Goal: Check status: Check status

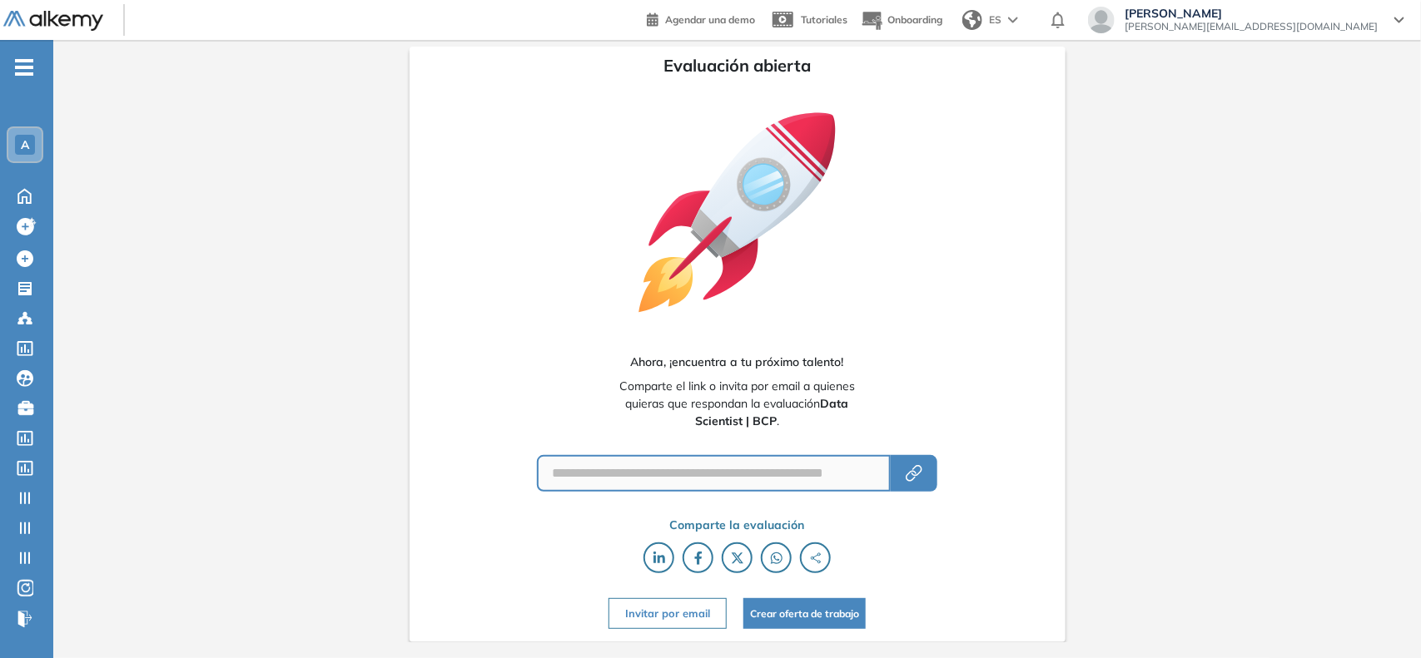
click at [35, 152] on div "A" at bounding box center [24, 144] width 33 height 33
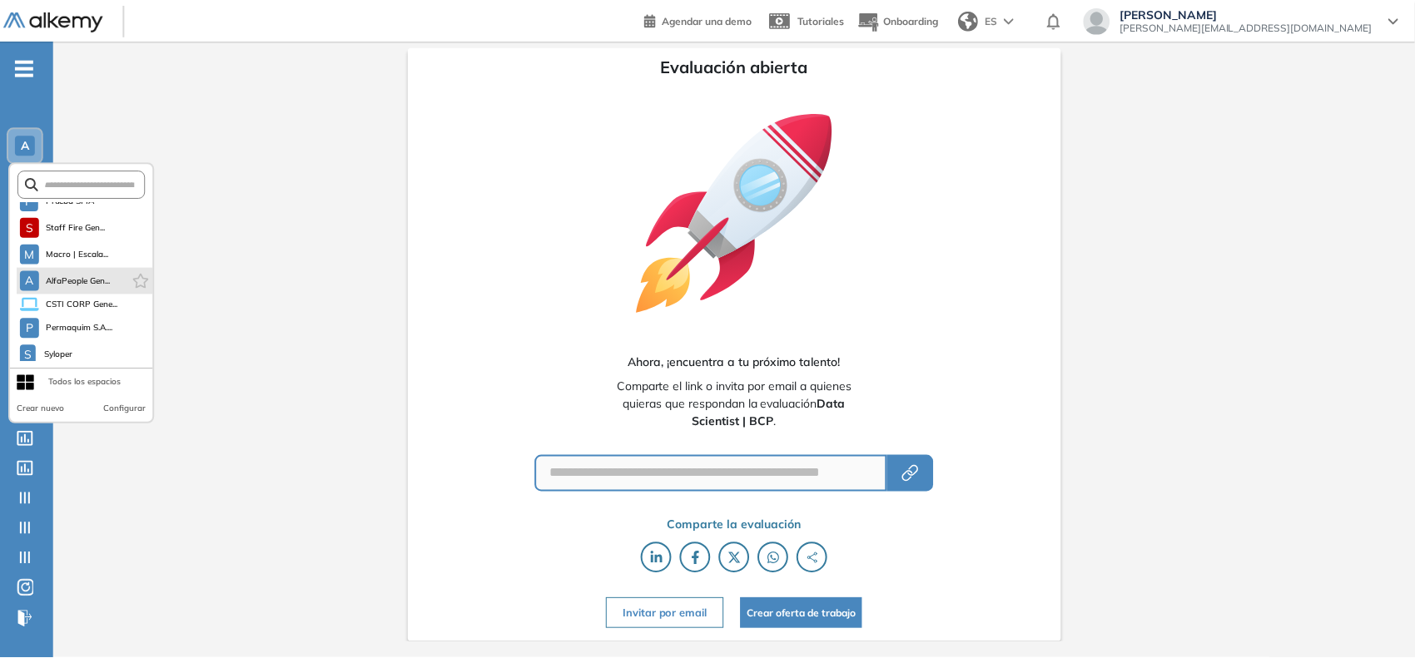
scroll to position [1425, 0]
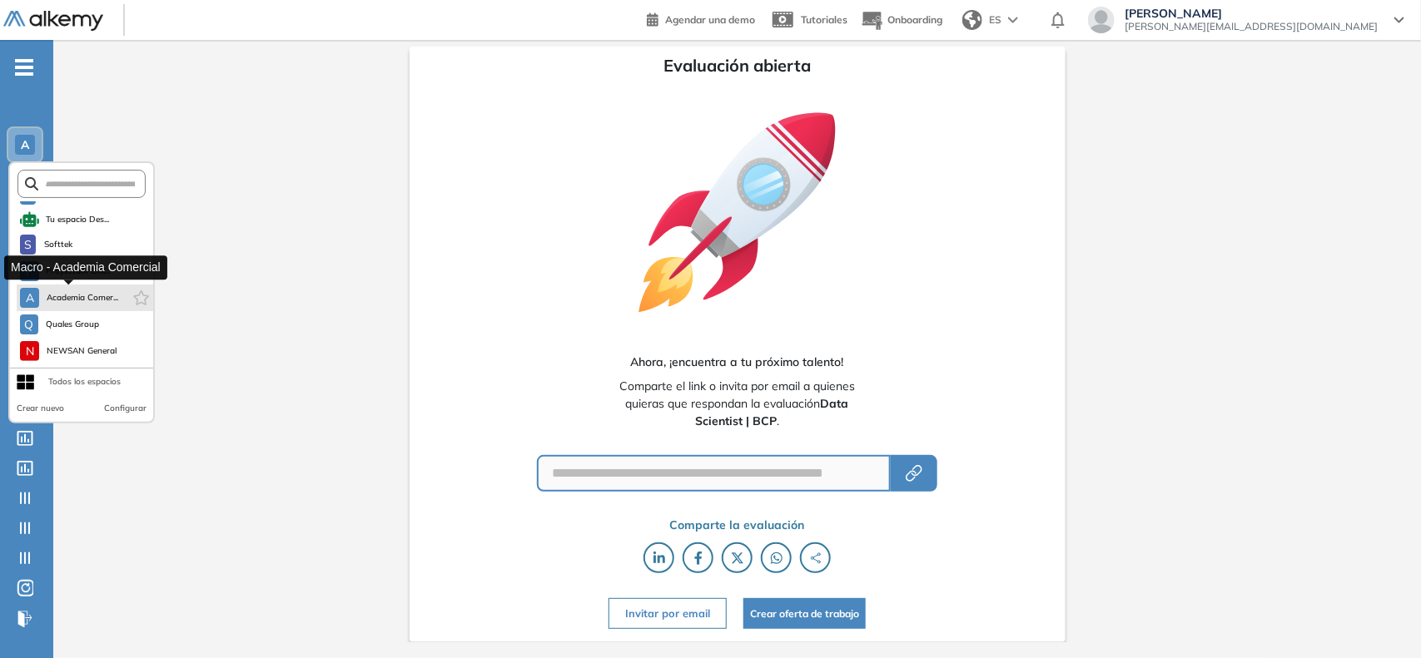
click at [77, 291] on span "Academia Comer..." at bounding box center [82, 297] width 72 height 13
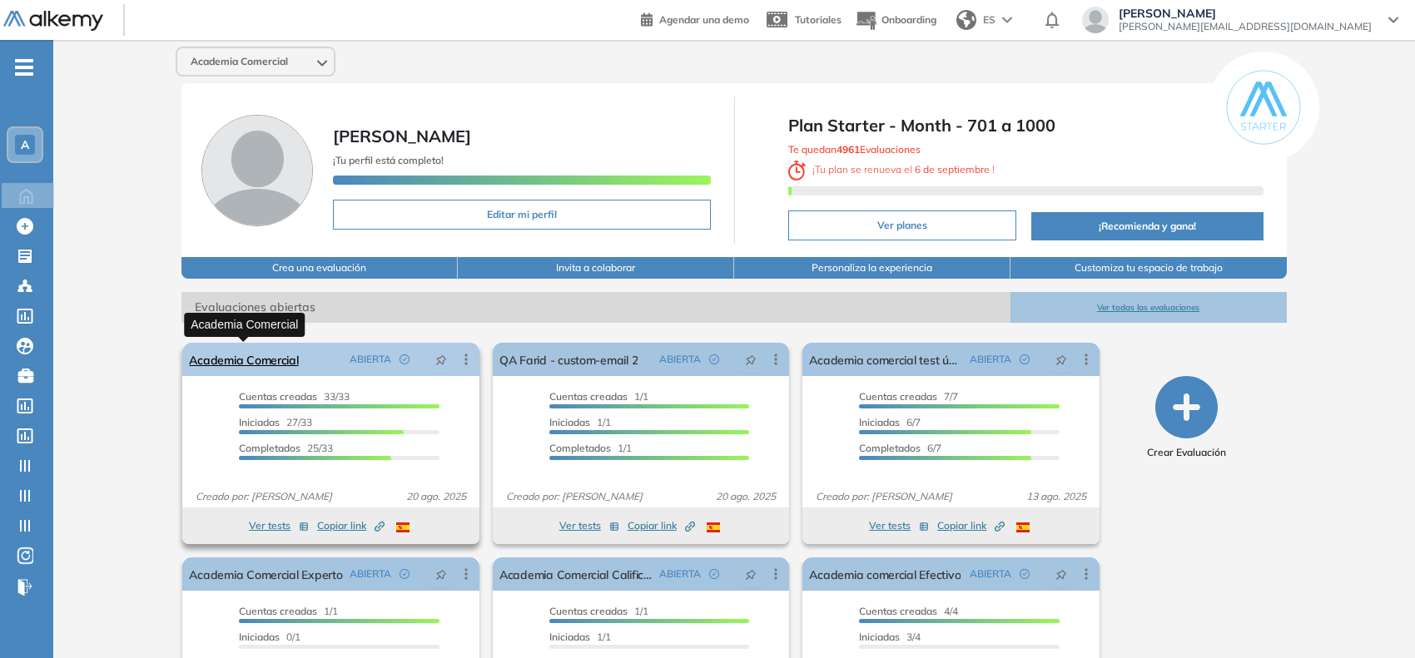
click at [280, 352] on link "Academia Comercial" at bounding box center [243, 359] width 109 height 33
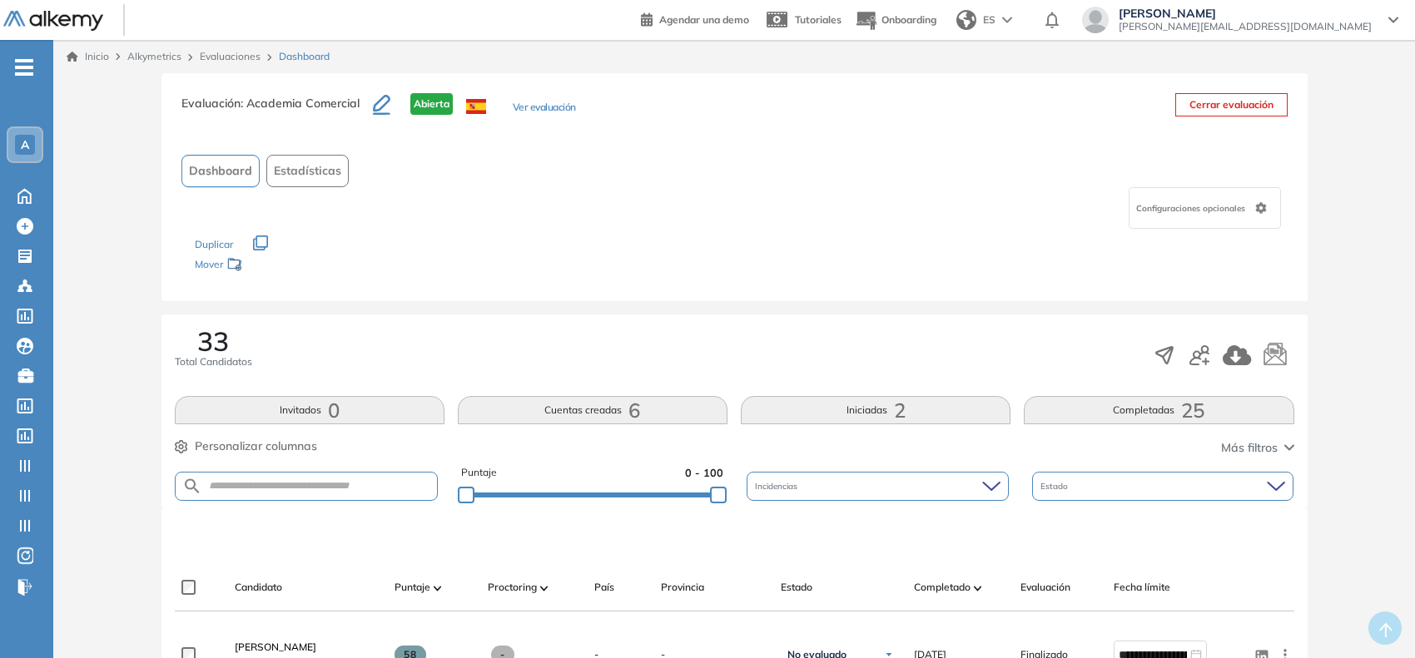
click at [541, 106] on button "Ver evaluación" at bounding box center [544, 108] width 63 height 17
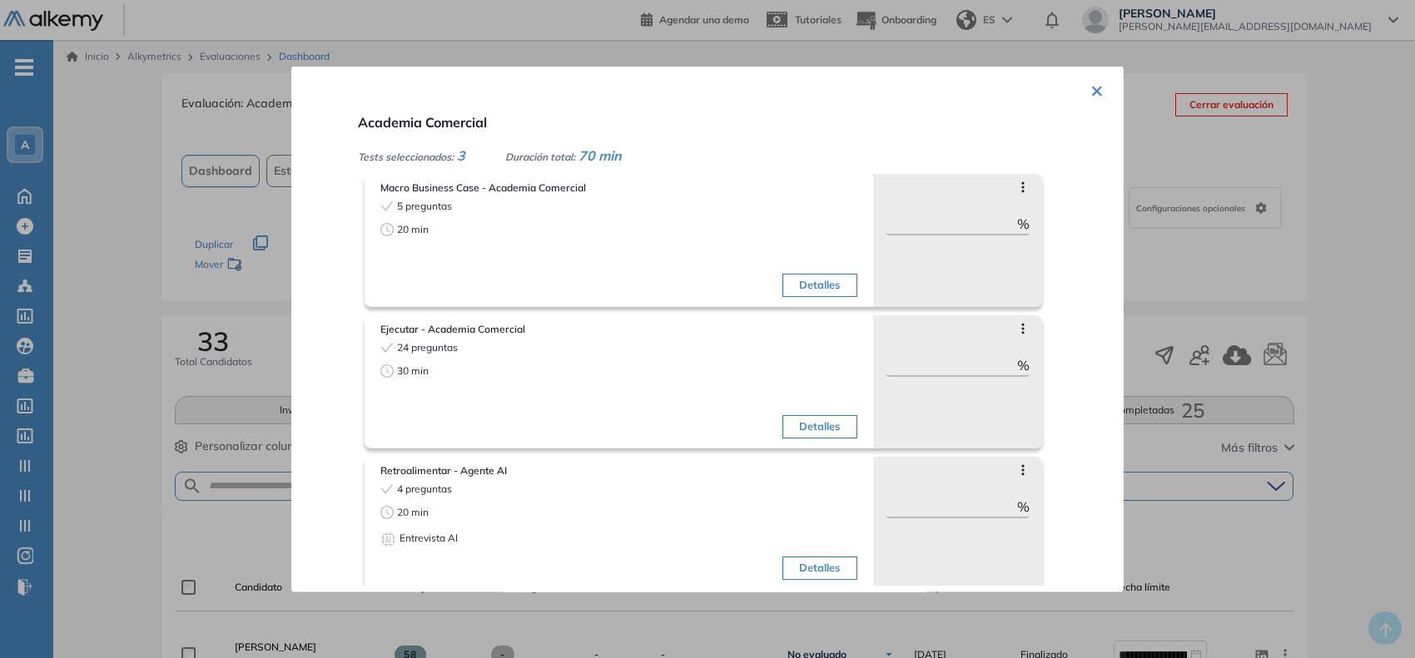
scroll to position [9, 0]
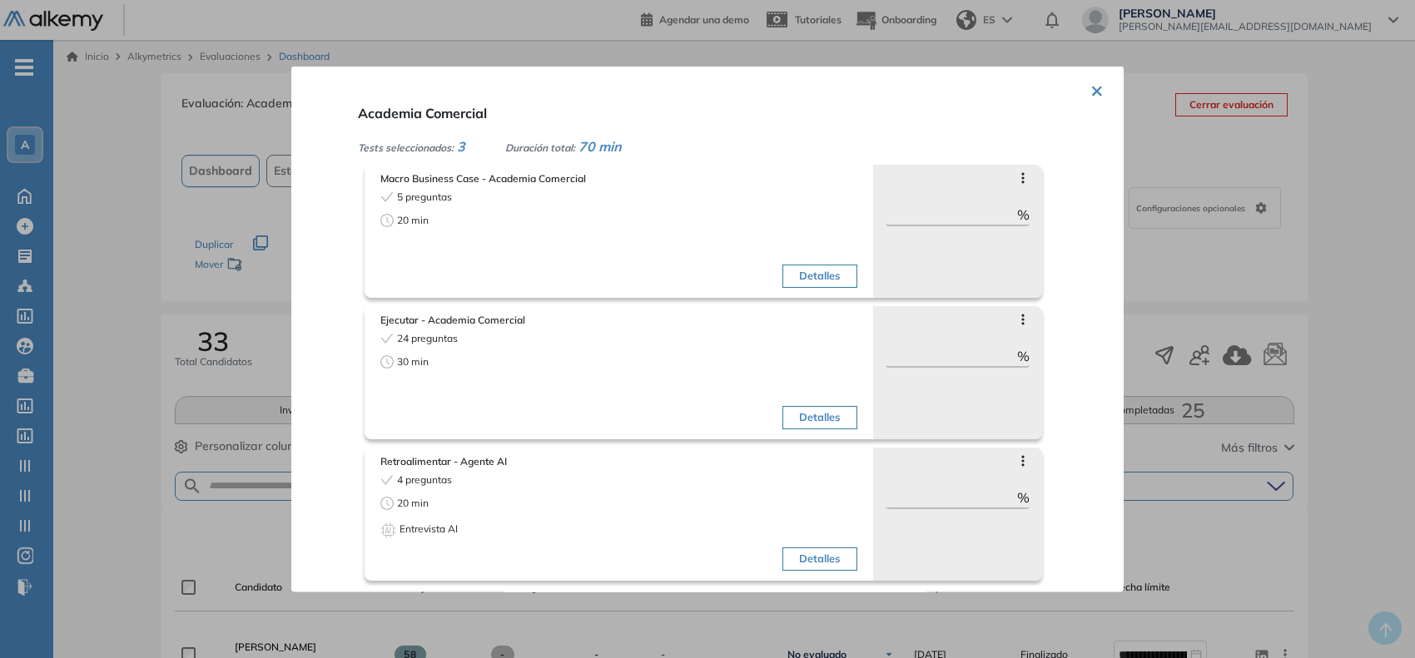
click at [143, 340] on div at bounding box center [707, 329] width 1415 height 658
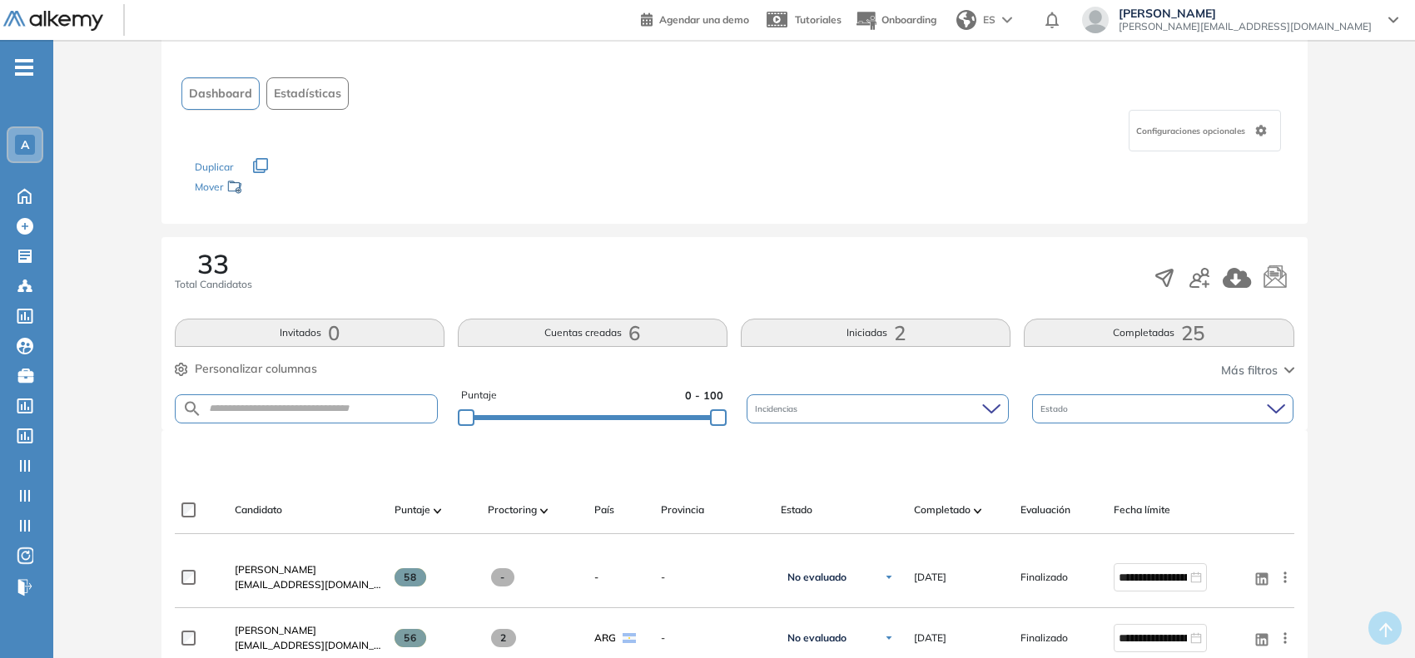
scroll to position [0, 0]
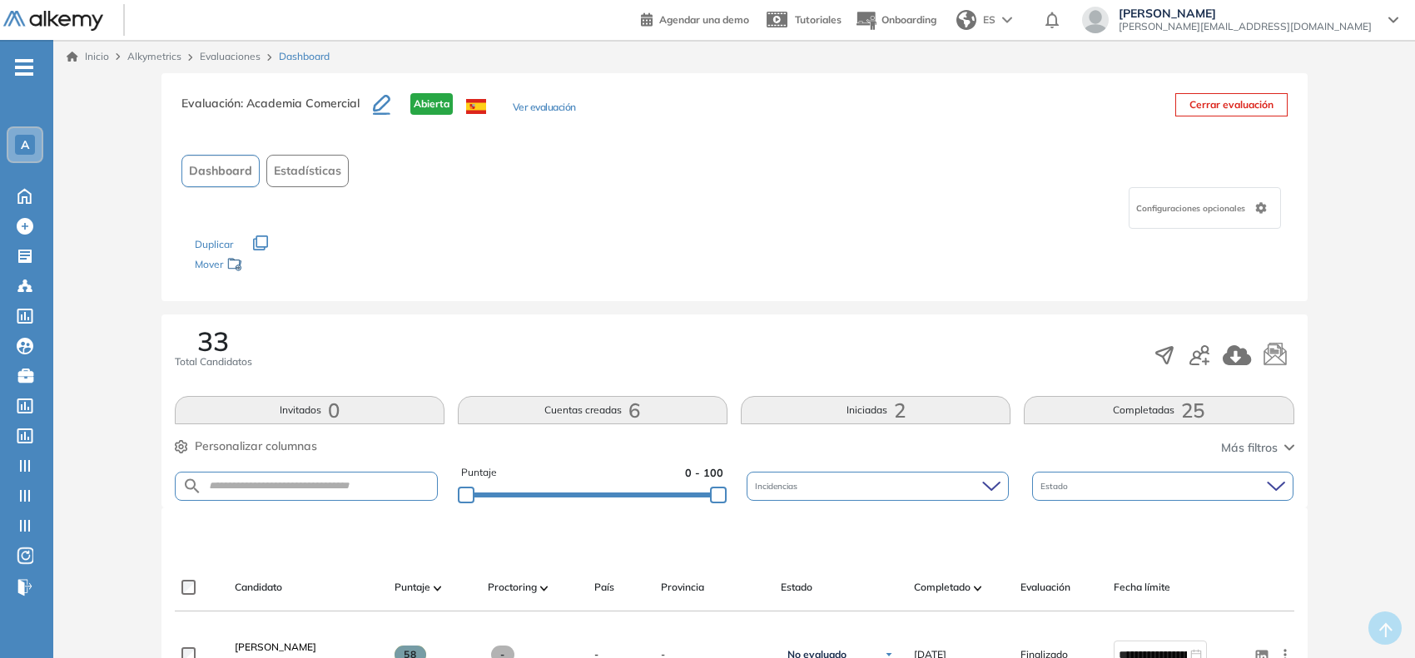
click at [841, 405] on button "Iniciadas 2" at bounding box center [876, 410] width 270 height 28
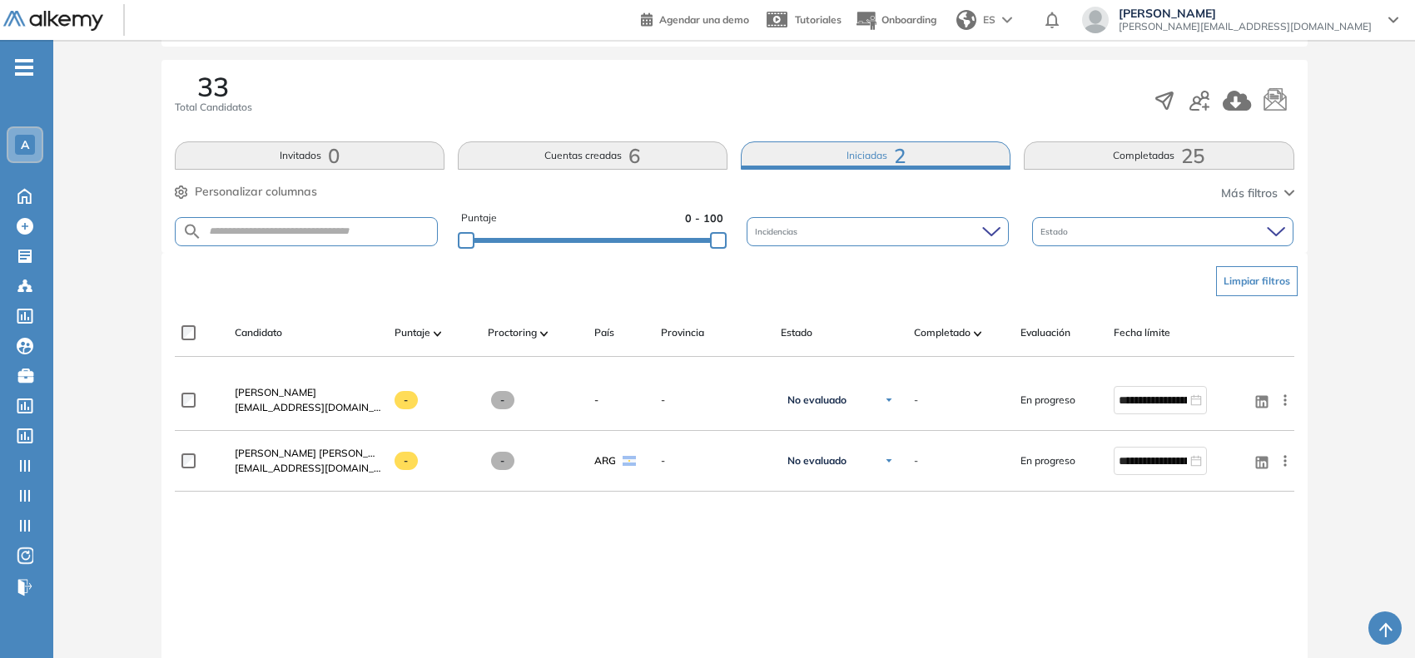
scroll to position [285, 0]
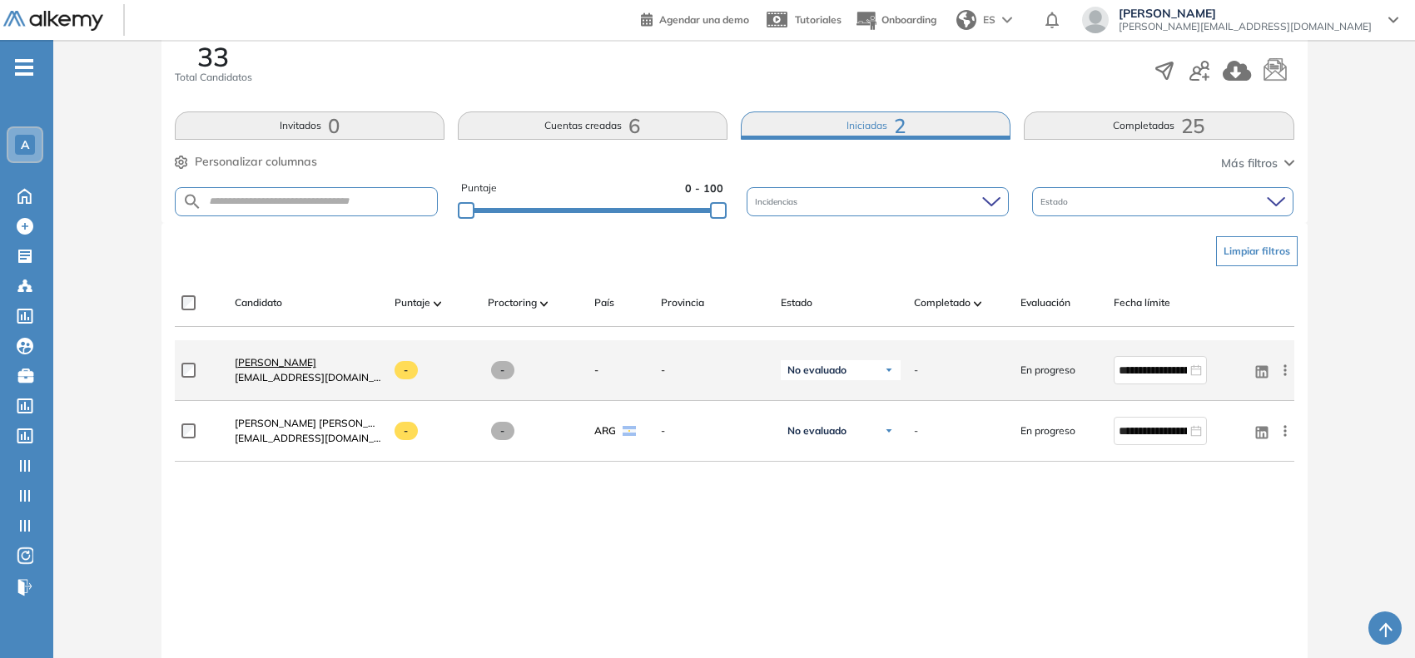
click at [352, 360] on link "[PERSON_NAME]" at bounding box center [308, 362] width 146 height 15
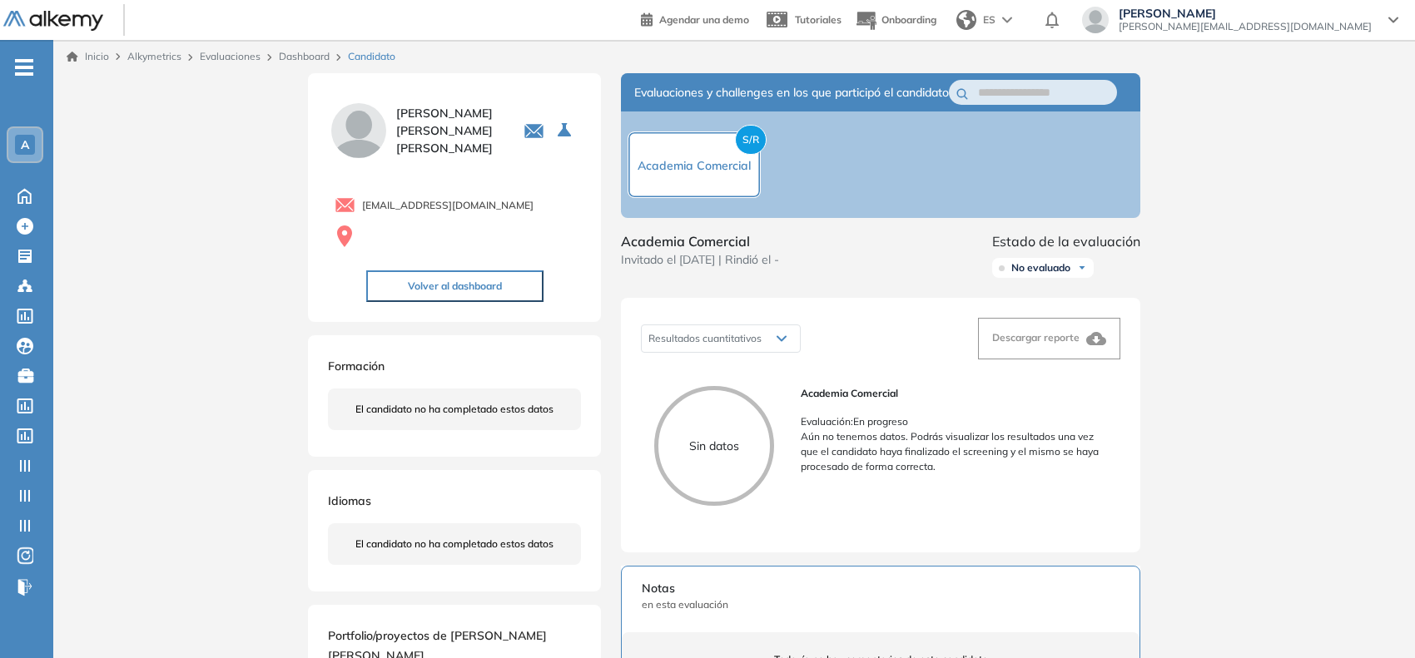
click at [290, 59] on link "Dashboard" at bounding box center [304, 56] width 51 height 12
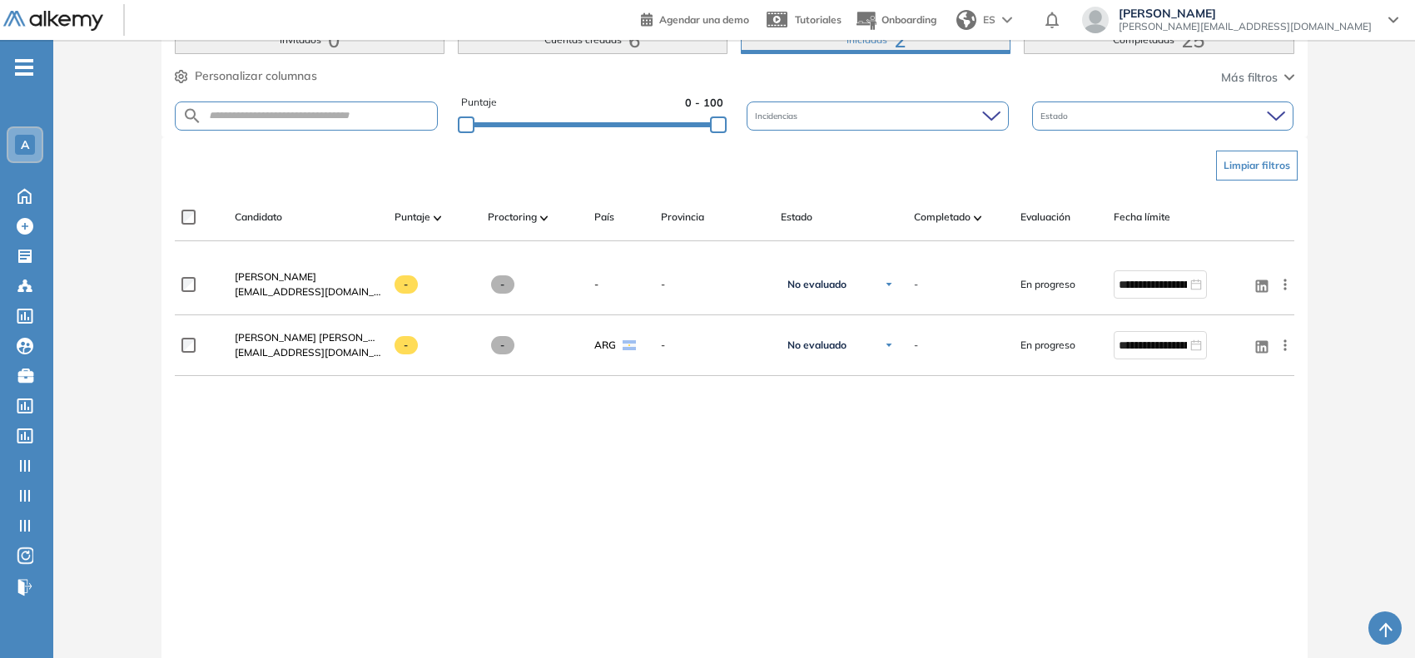
scroll to position [414, 0]
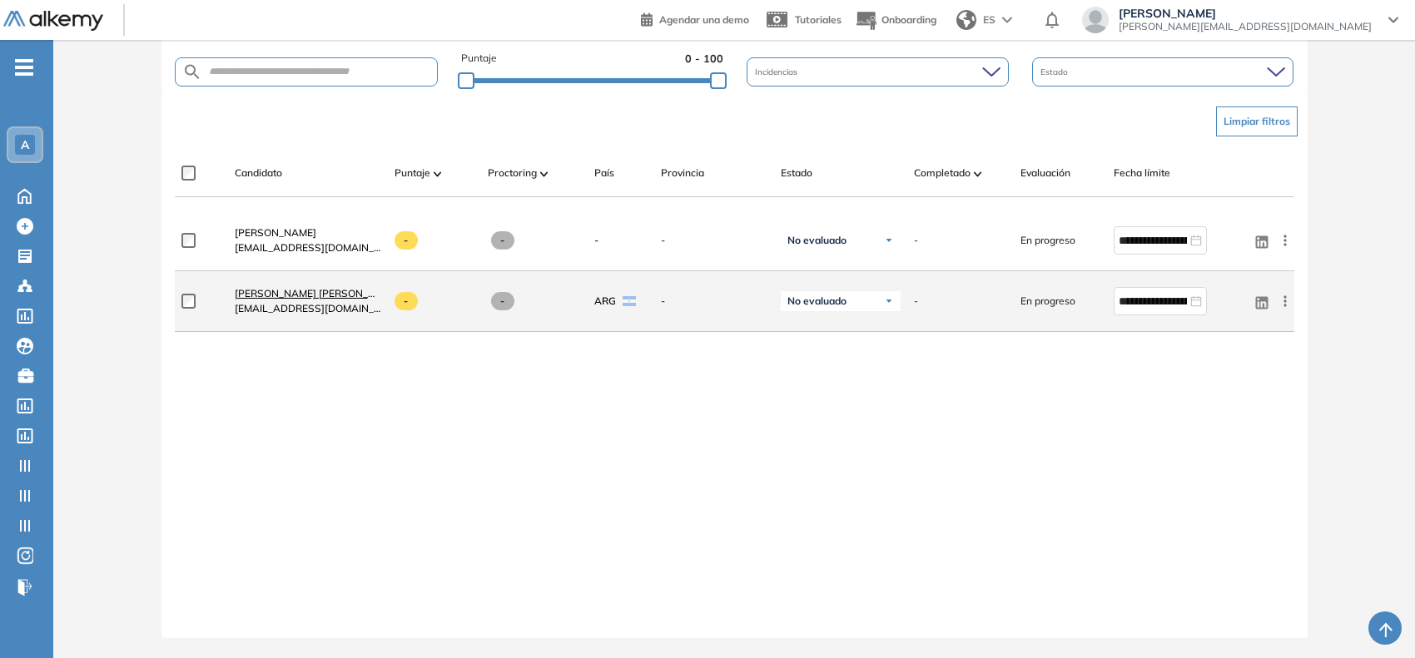
click at [331, 300] on span "[PERSON_NAME] [PERSON_NAME]" at bounding box center [318, 293] width 166 height 12
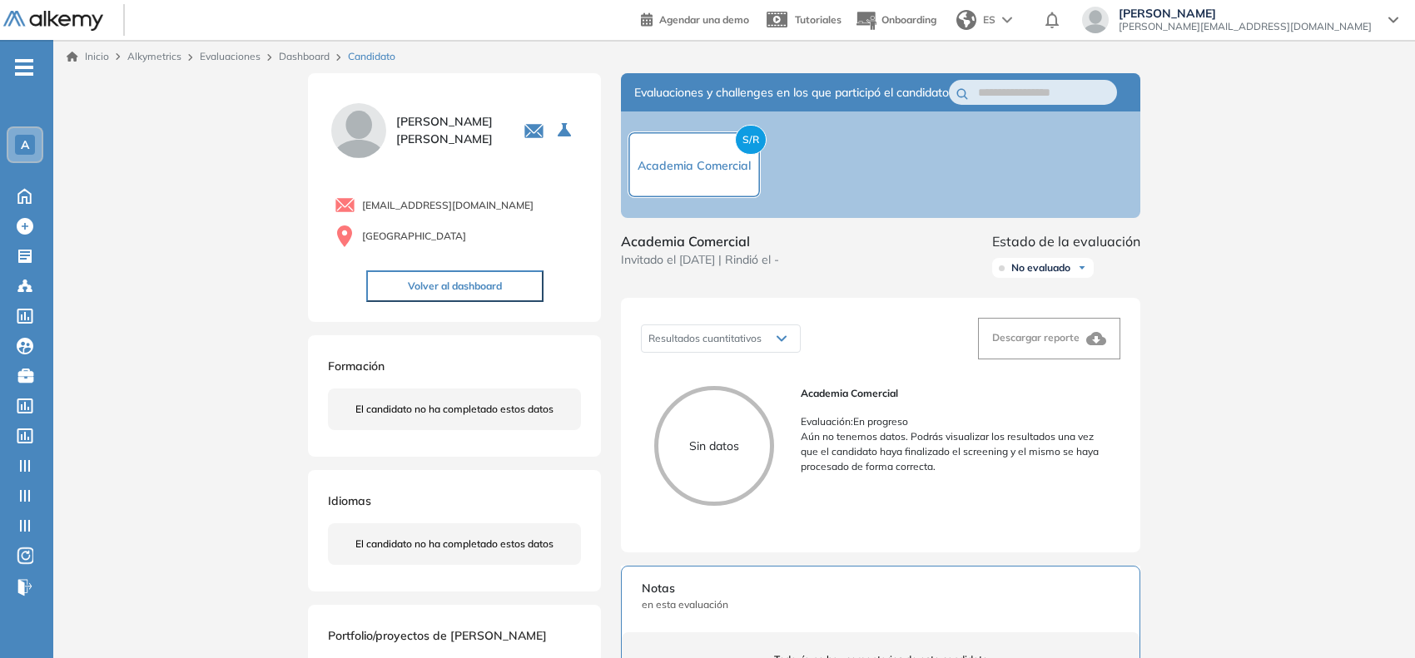
click at [305, 56] on link "Dashboard" at bounding box center [304, 56] width 51 height 12
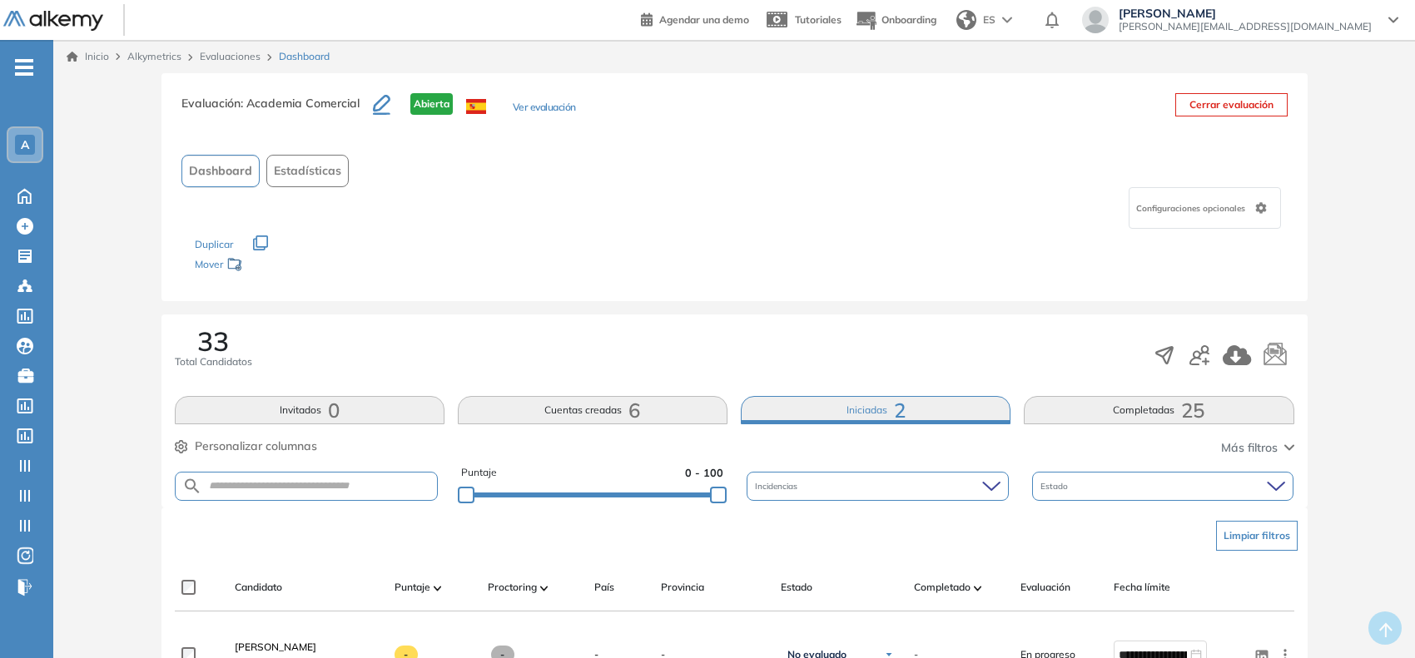
click at [1075, 410] on button "Completadas 25" at bounding box center [1159, 410] width 270 height 28
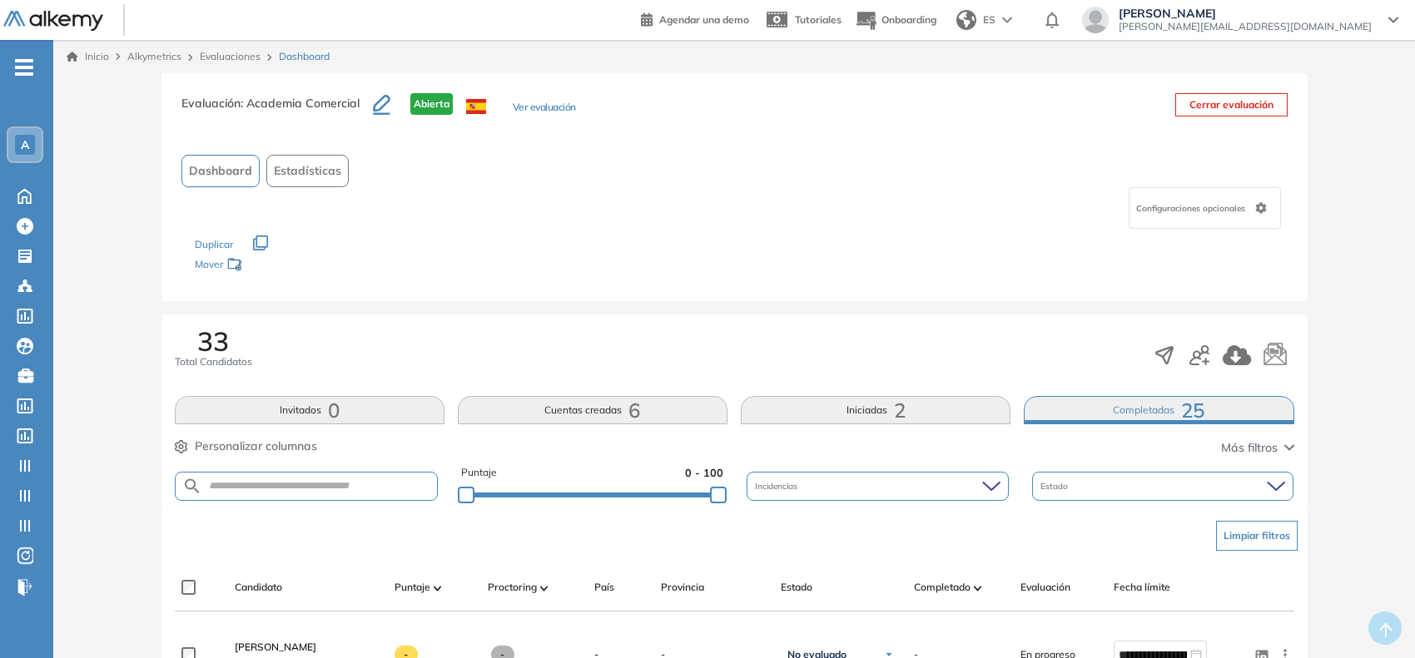
click at [339, 410] on span "0" at bounding box center [334, 410] width 12 height 0
